Goal: Task Accomplishment & Management: Complete application form

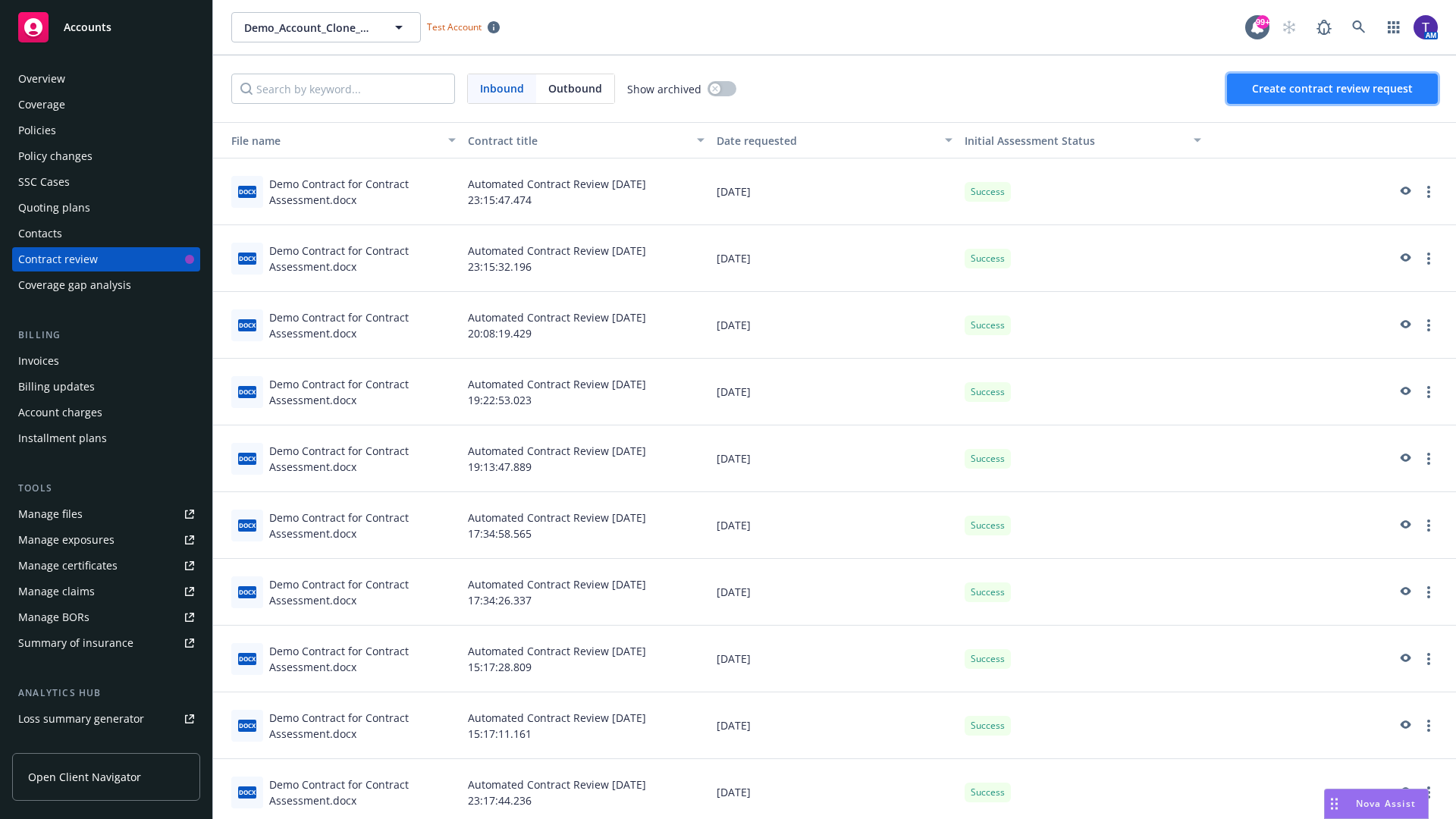
click at [1333, 89] on span "Create contract review request" at bounding box center [1332, 88] width 161 height 14
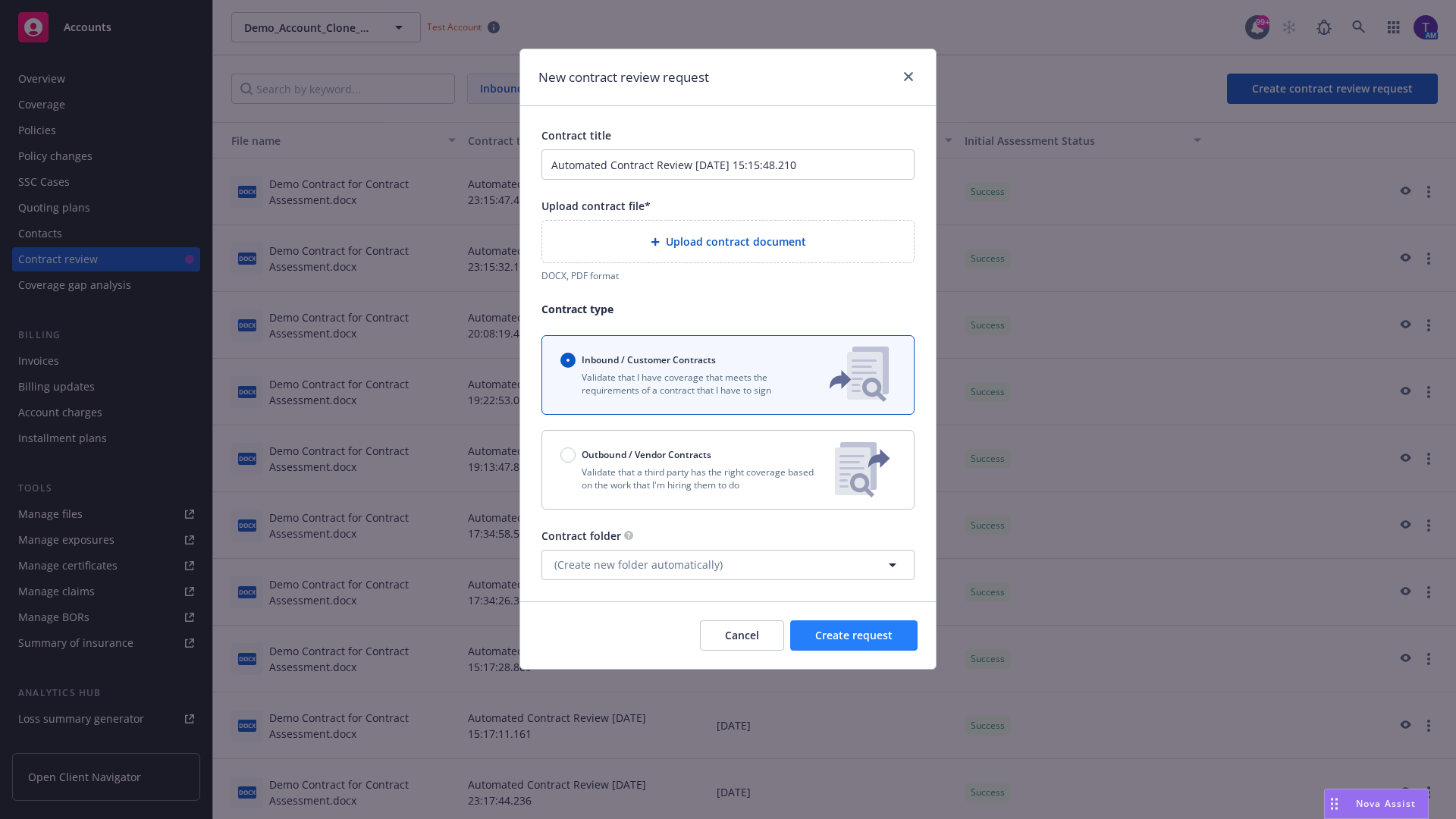
type input "Automated Contract Review [DATE] 15:15:48.210"
click at [728, 470] on p "Validate that a third party has the right coverage based on the work that I'm h…" at bounding box center [691, 479] width 263 height 25
radio input "false"
radio input "true"
click at [854, 643] on span "Create request" at bounding box center [854, 635] width 77 height 14
